Goal: Task Accomplishment & Management: Manage account settings

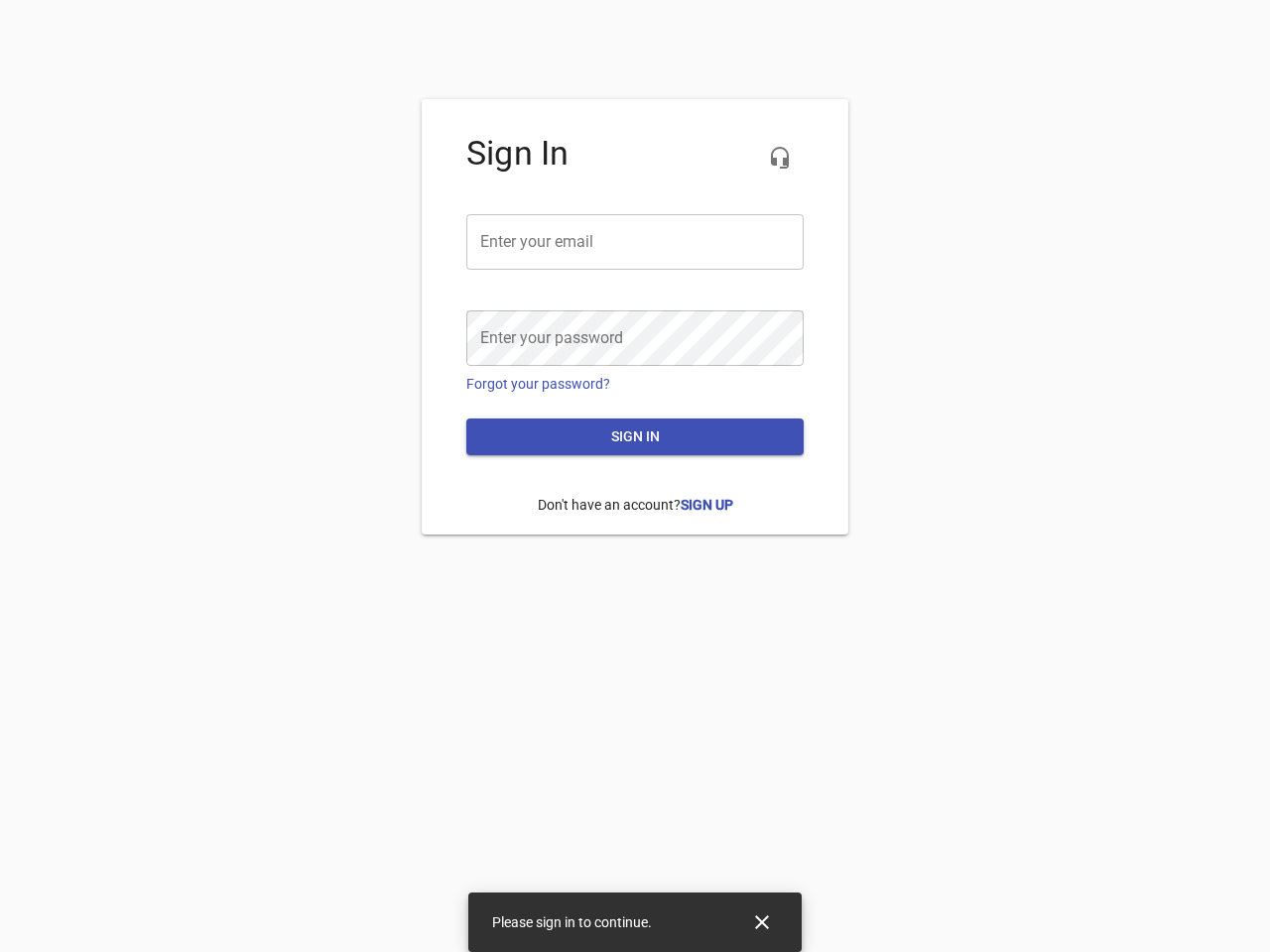
click at [779, 158] on icon "button" at bounding box center [779, 158] width 24 height 24
click at [635, 242] on input "email" at bounding box center [635, 242] width 338 height 56
click at [762, 922] on icon "Close" at bounding box center [762, 922] width 14 height 14
